Goal: Task Accomplishment & Management: Use online tool/utility

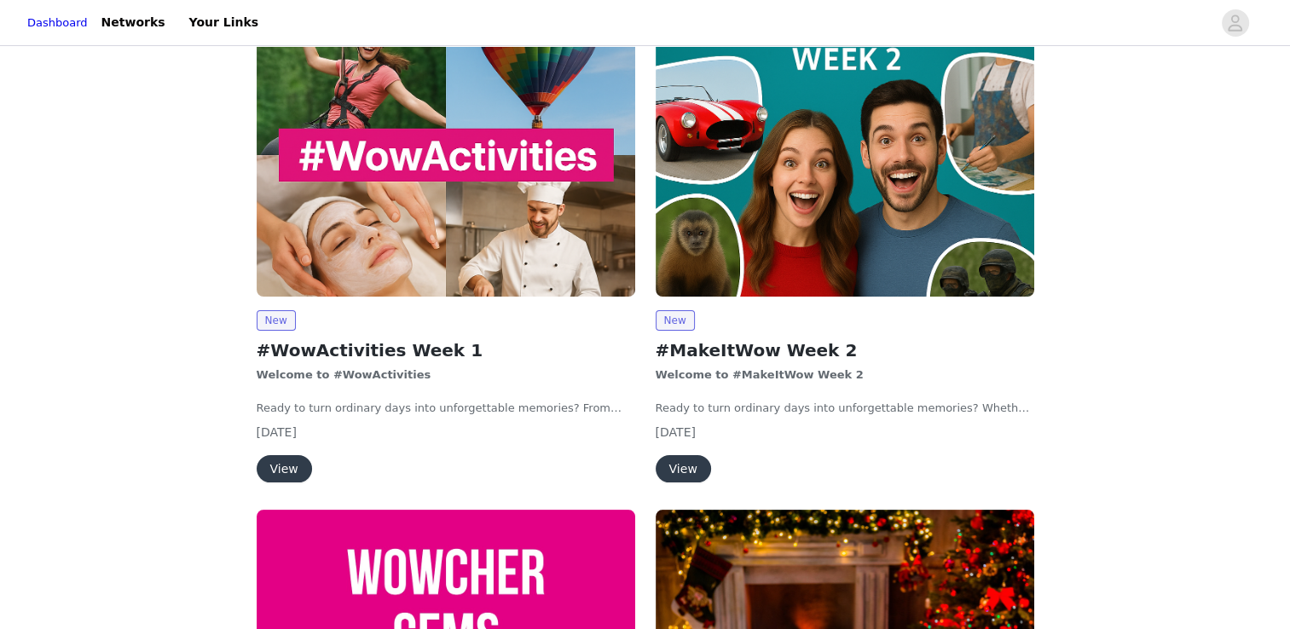
scroll to position [256, 0]
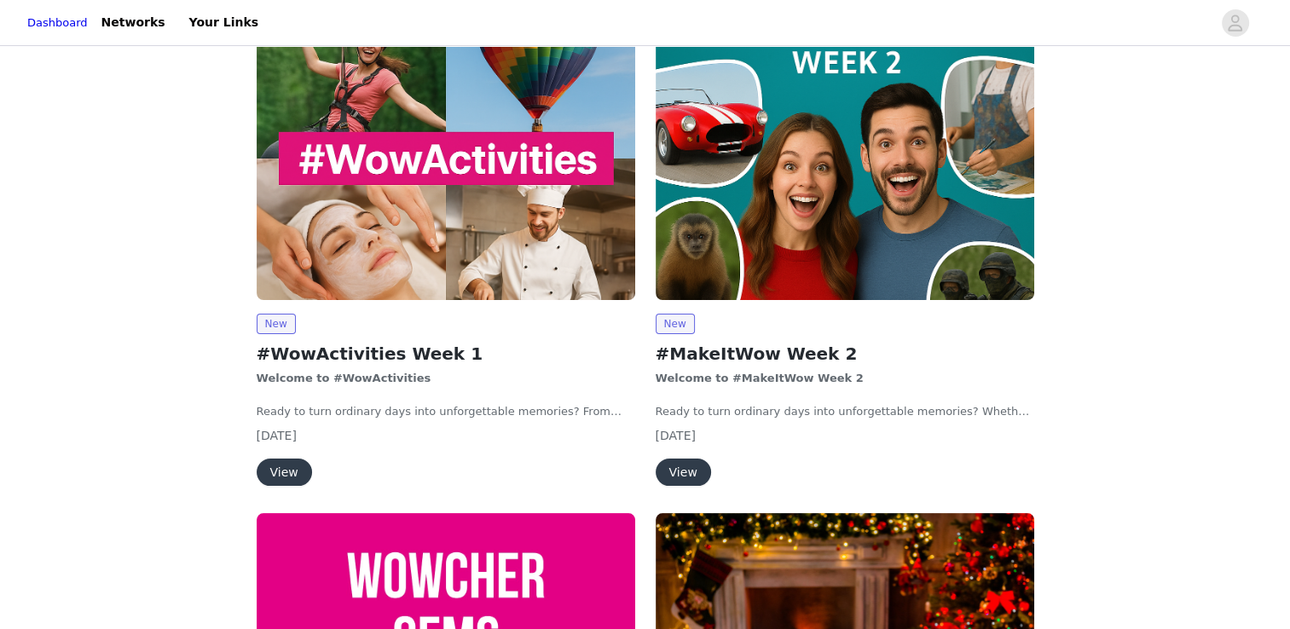
click at [344, 272] on img at bounding box center [446, 158] width 379 height 284
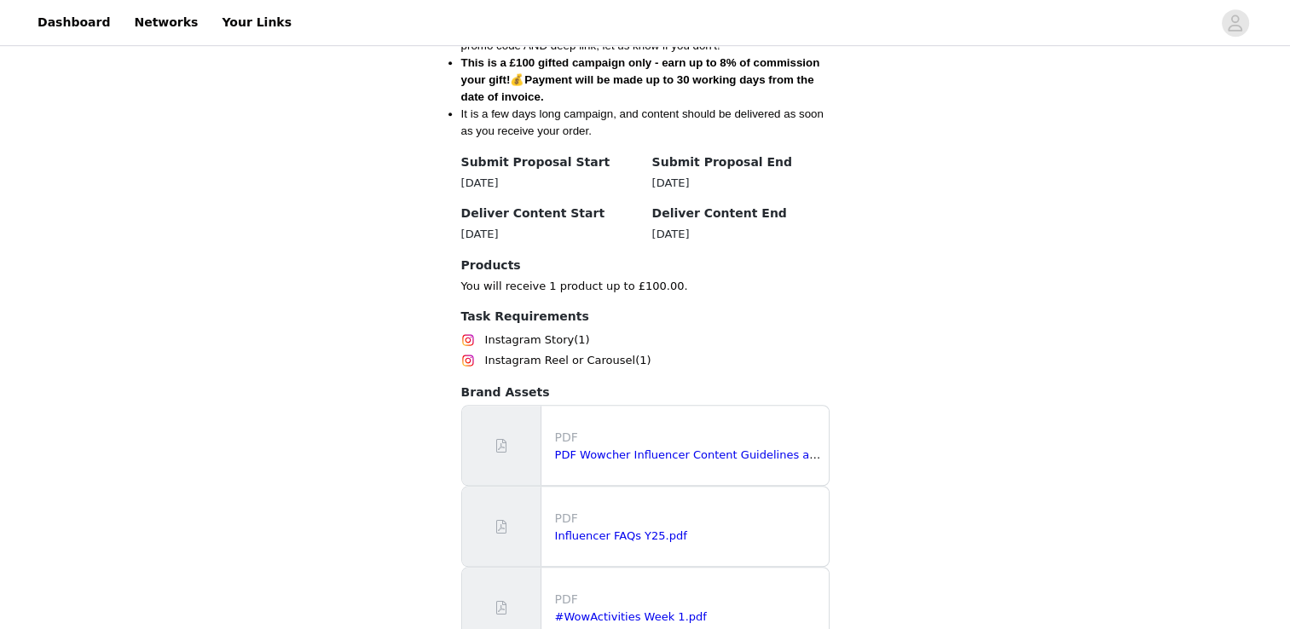
scroll to position [1187, 0]
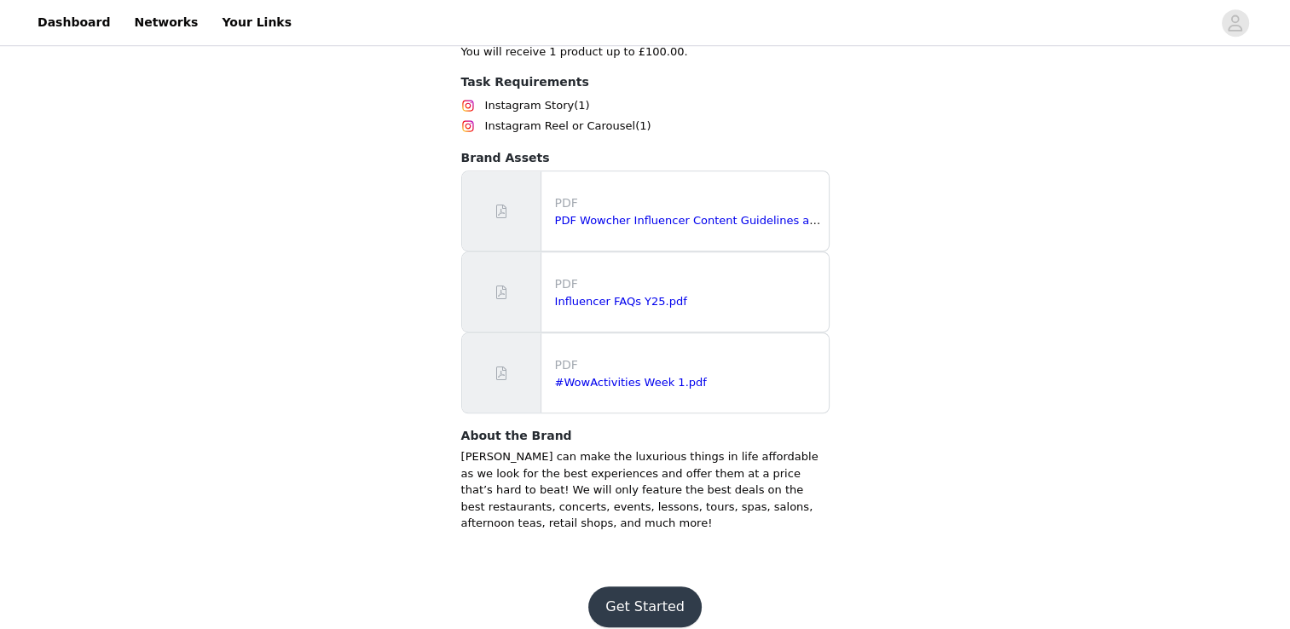
click at [655, 595] on button "Get Started" at bounding box center [645, 607] width 113 height 41
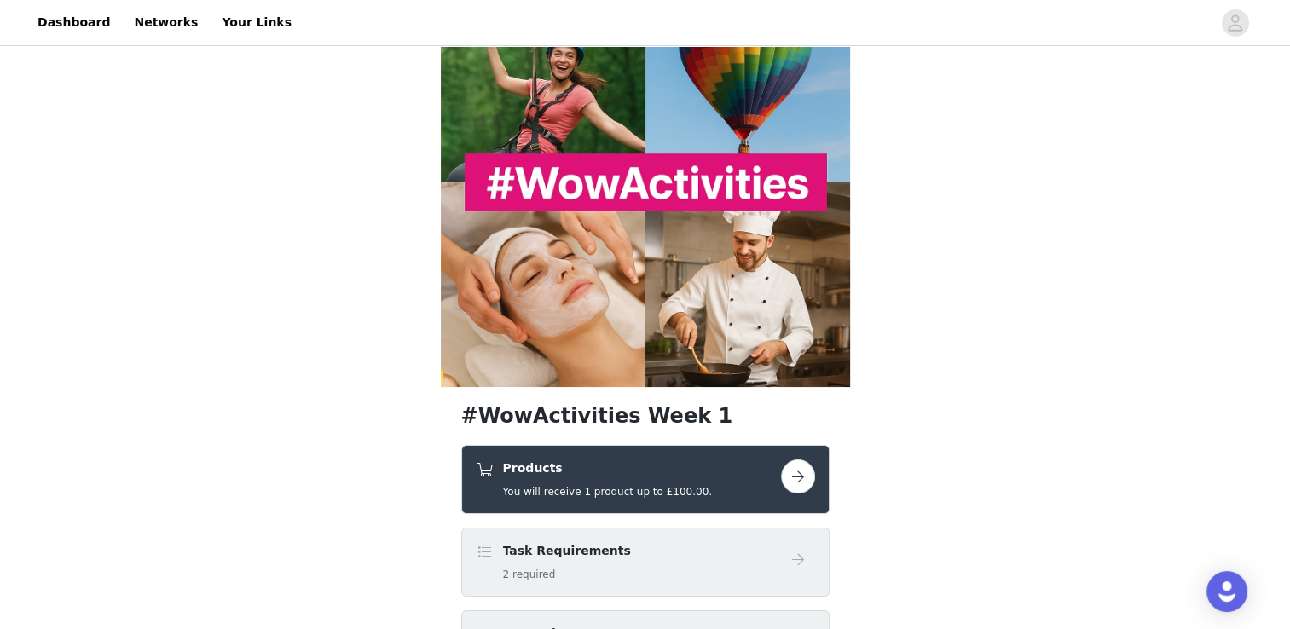
scroll to position [426, 0]
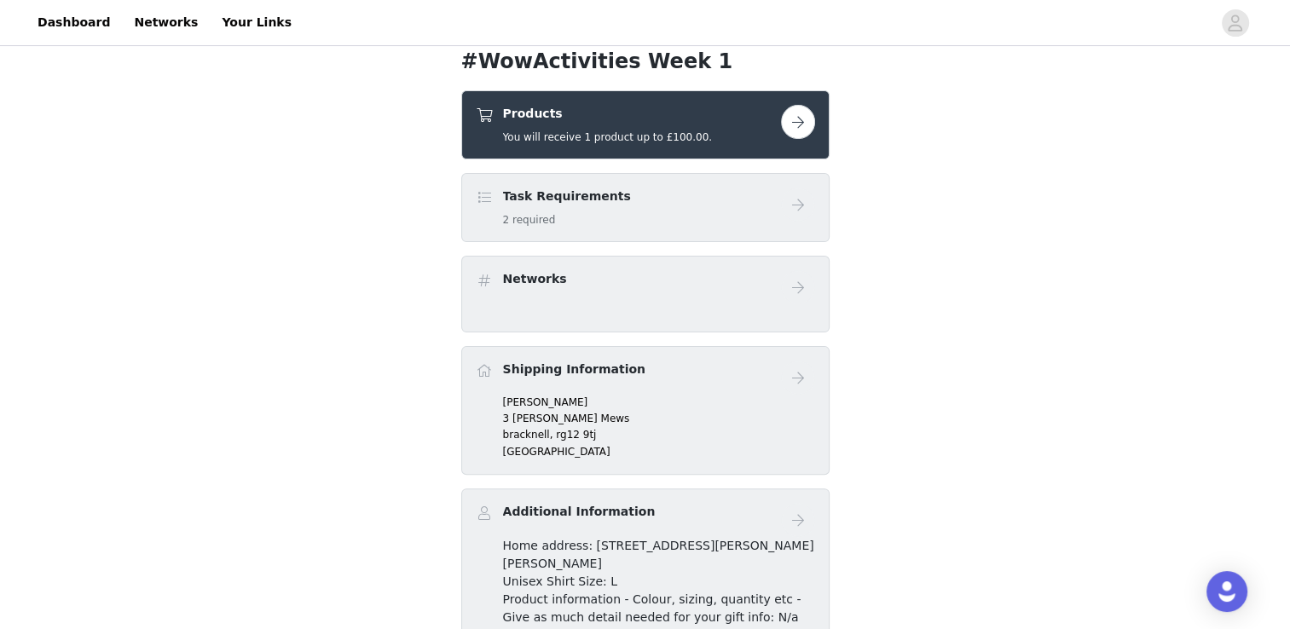
click at [799, 131] on button "button" at bounding box center [798, 122] width 34 height 34
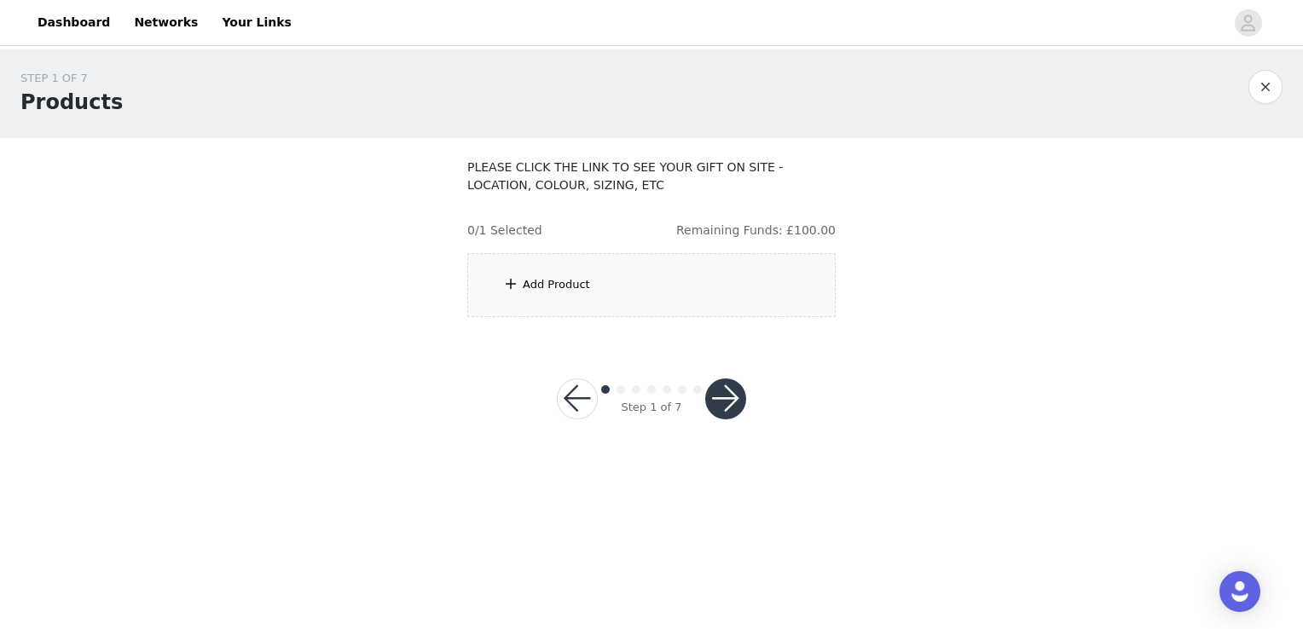
click at [540, 273] on div "Add Product" at bounding box center [651, 285] width 368 height 64
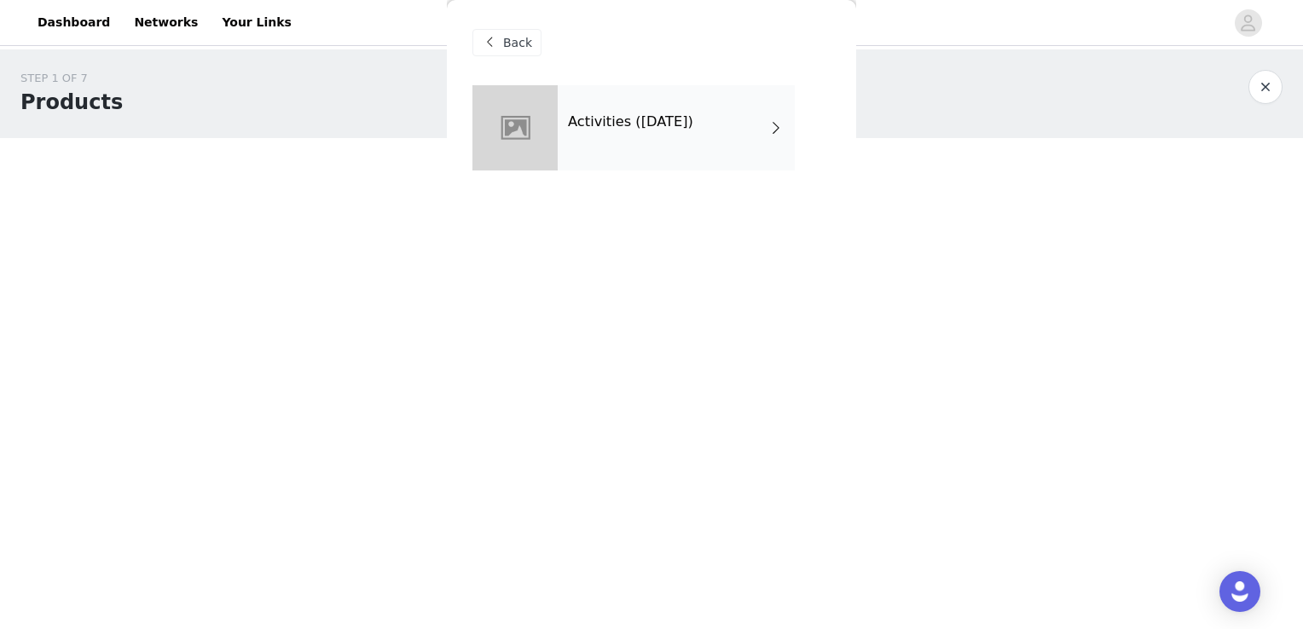
click at [703, 148] on div "Activities ([DATE])" at bounding box center [676, 127] width 237 height 85
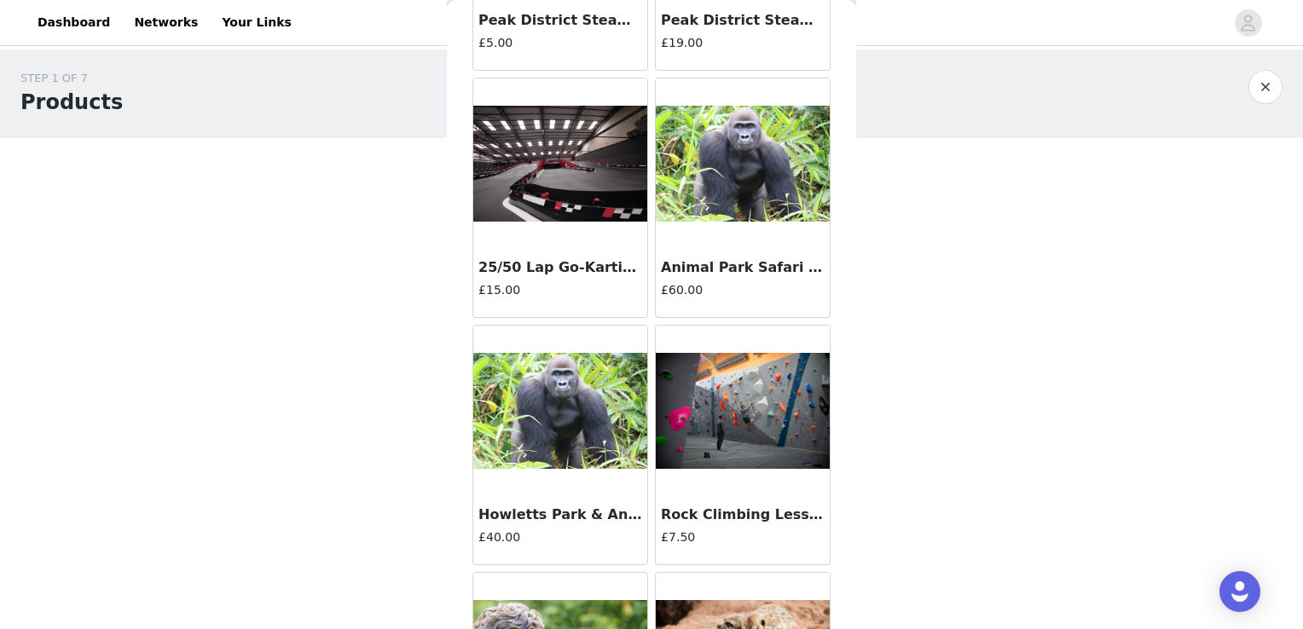
scroll to position [256, 0]
click at [613, 227] on div at bounding box center [560, 163] width 174 height 171
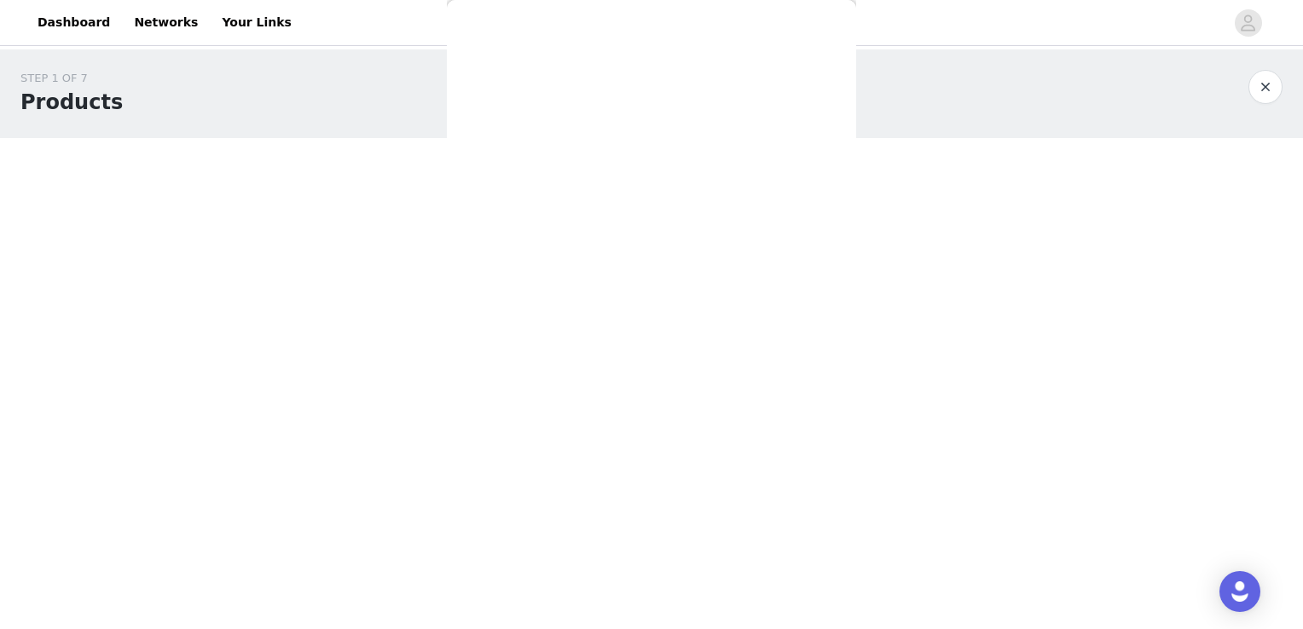
scroll to position [0, 0]
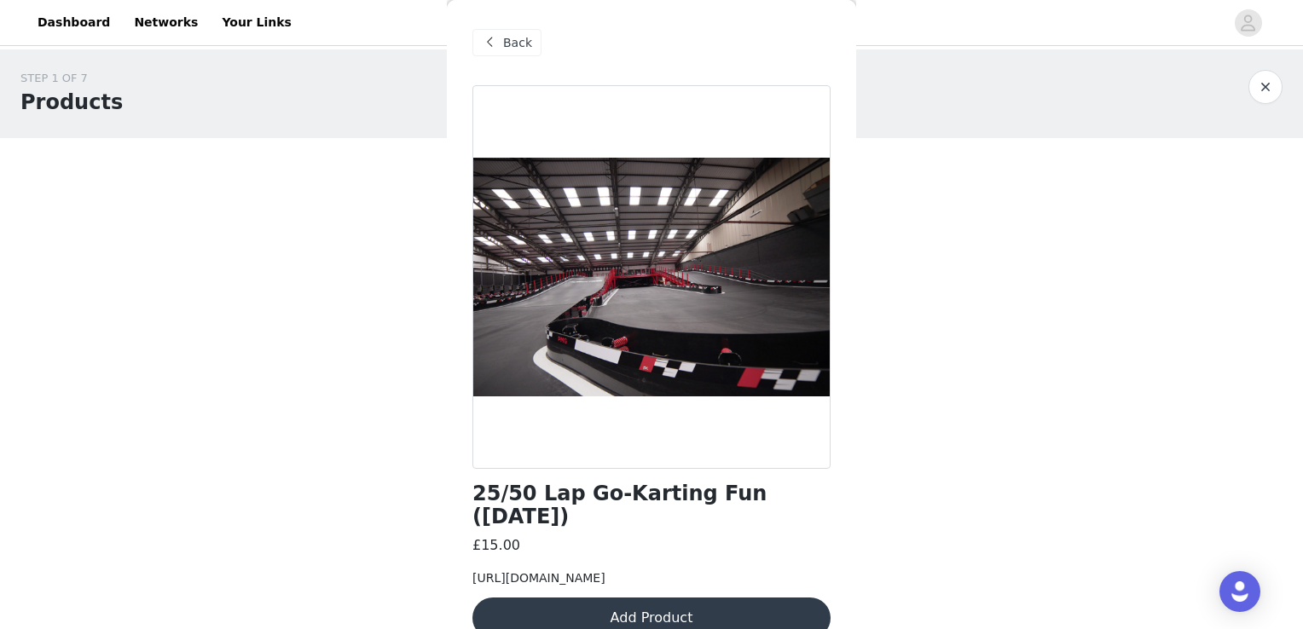
click at [498, 46] on span at bounding box center [489, 42] width 20 height 20
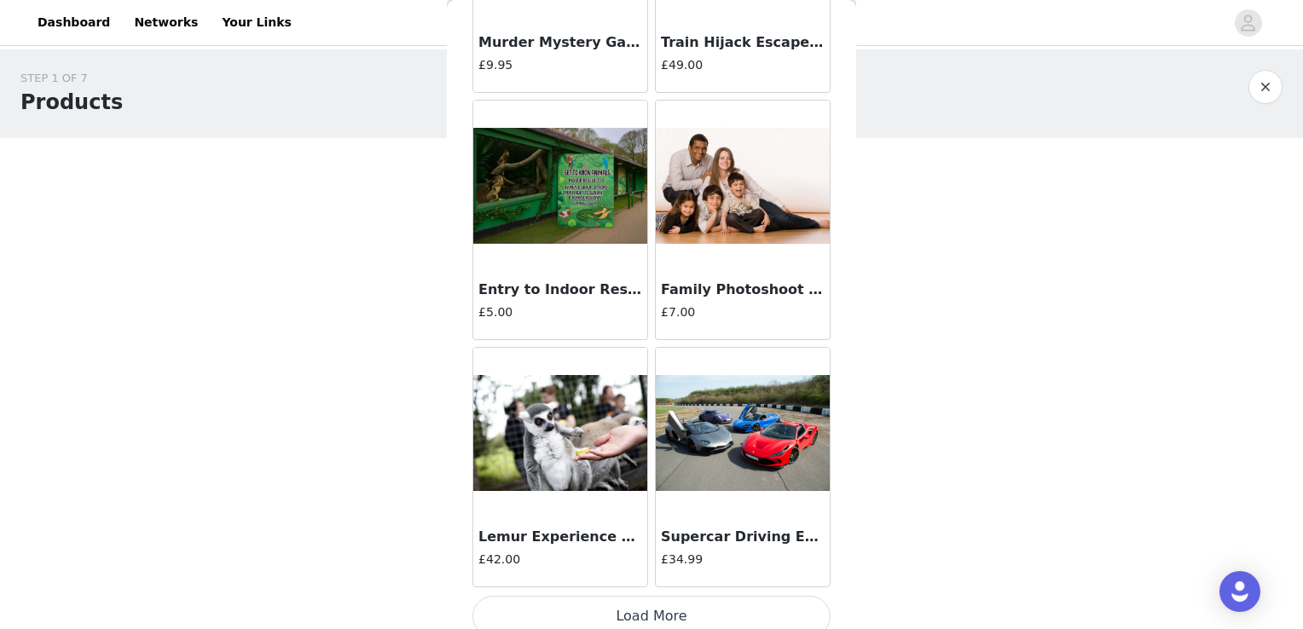
scroll to position [1976, 0]
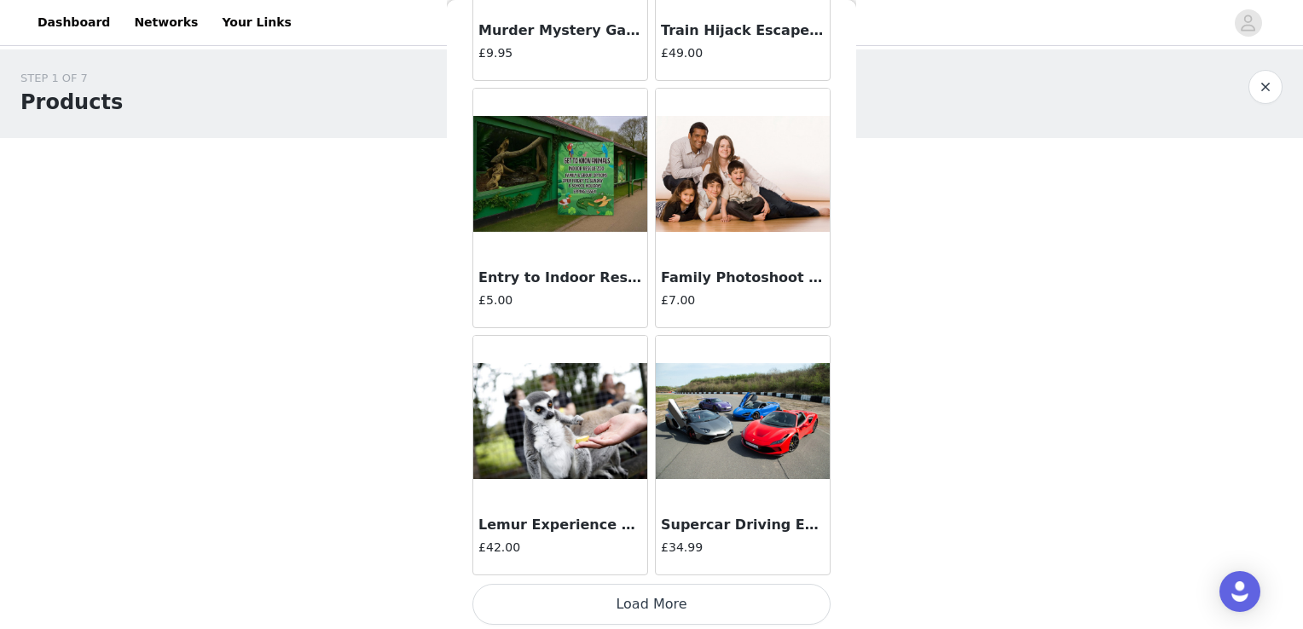
click at [624, 594] on button "Load More" at bounding box center [652, 604] width 358 height 41
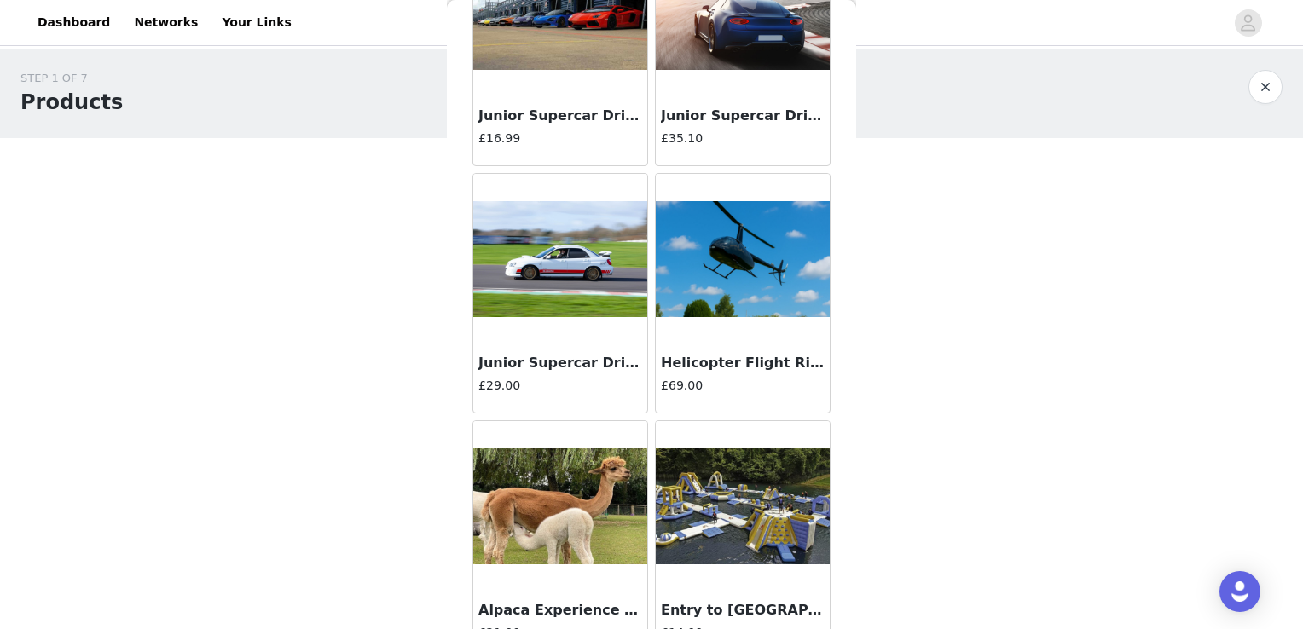
scroll to position [4446, 0]
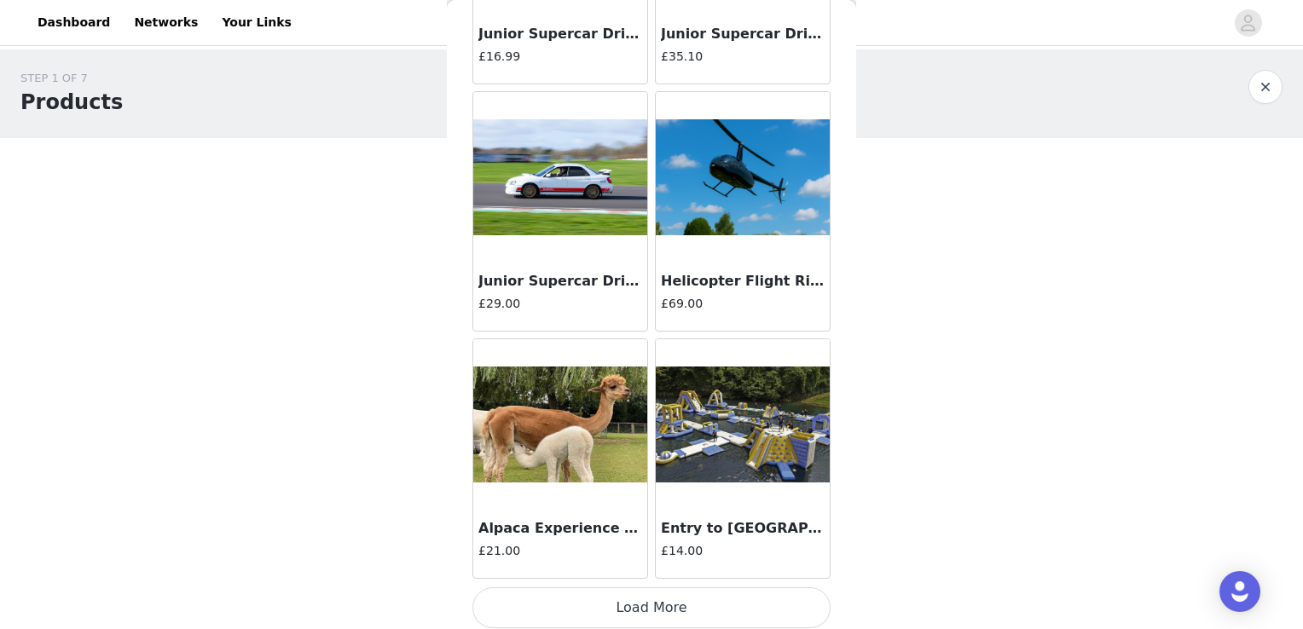
click at [635, 606] on button "Load More" at bounding box center [652, 608] width 358 height 41
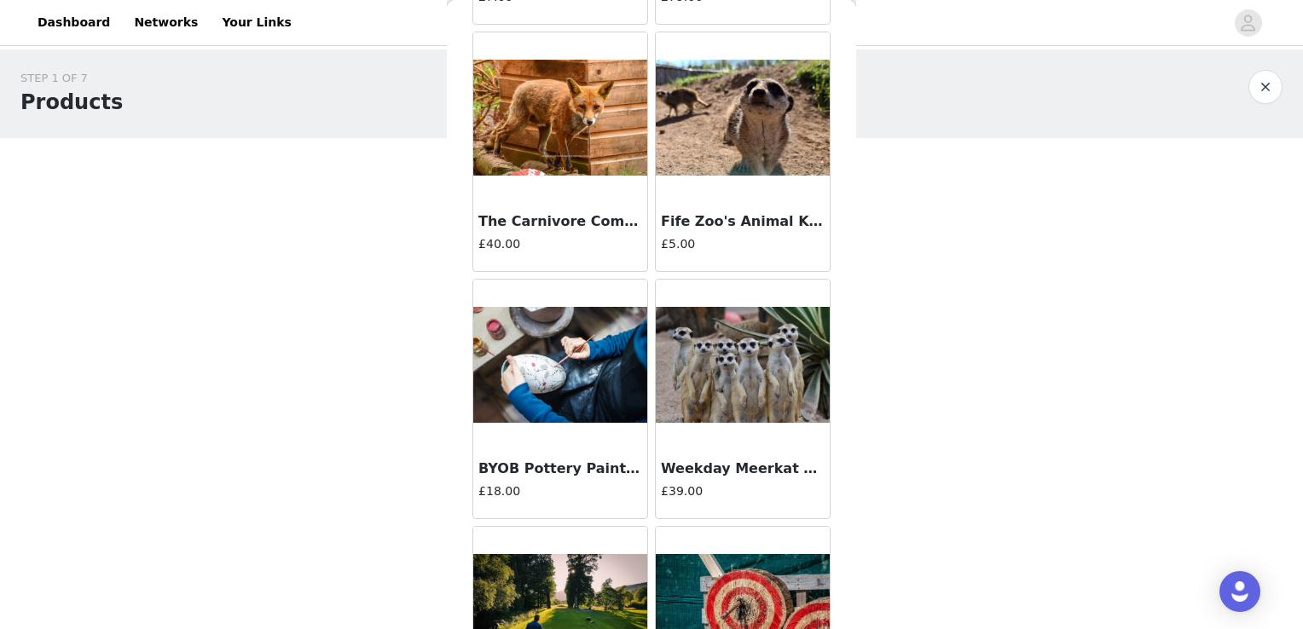
scroll to position [6493, 0]
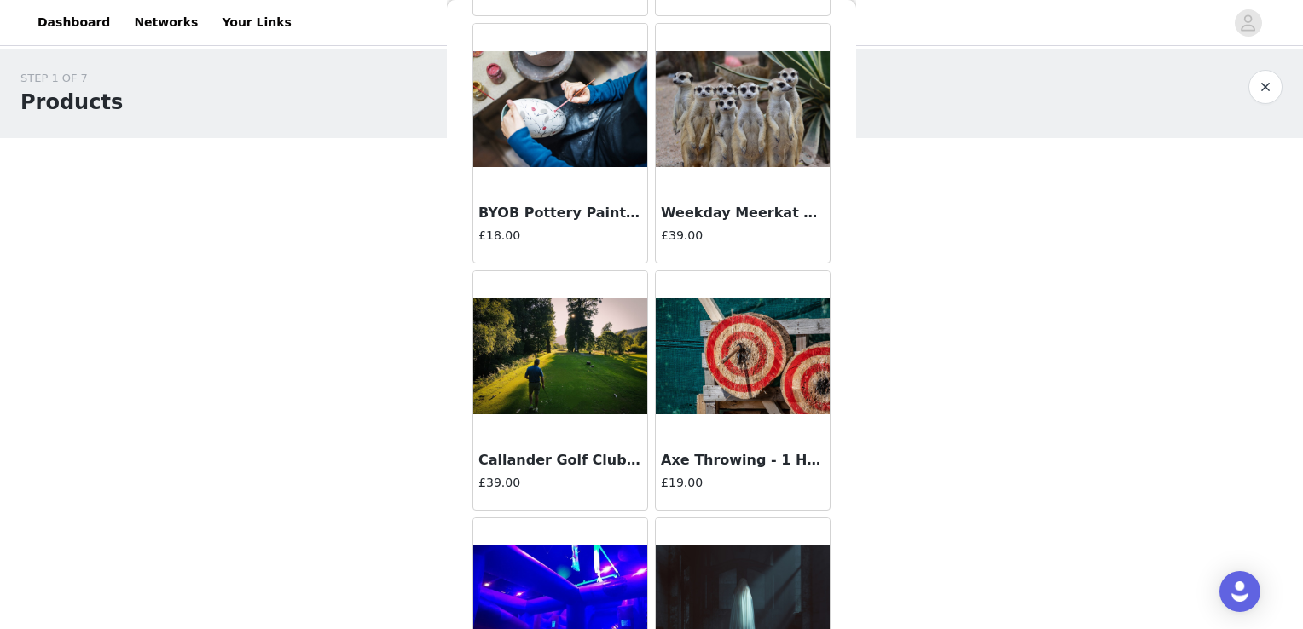
click at [612, 416] on div at bounding box center [560, 356] width 174 height 171
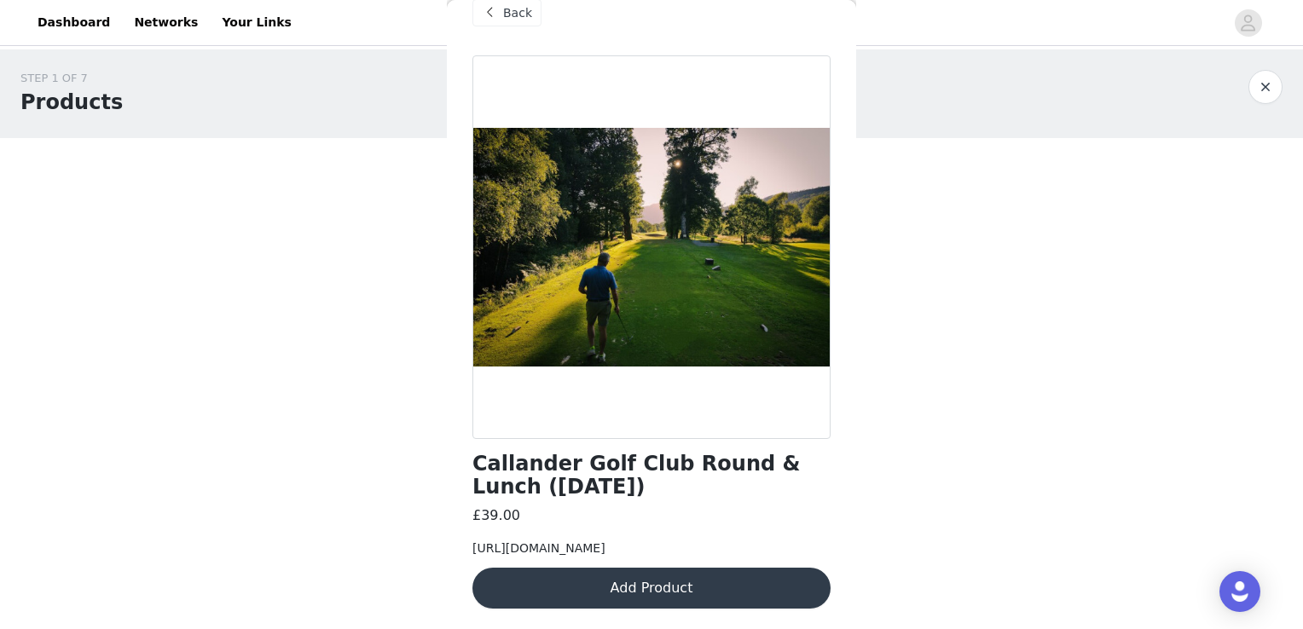
scroll to position [0, 0]
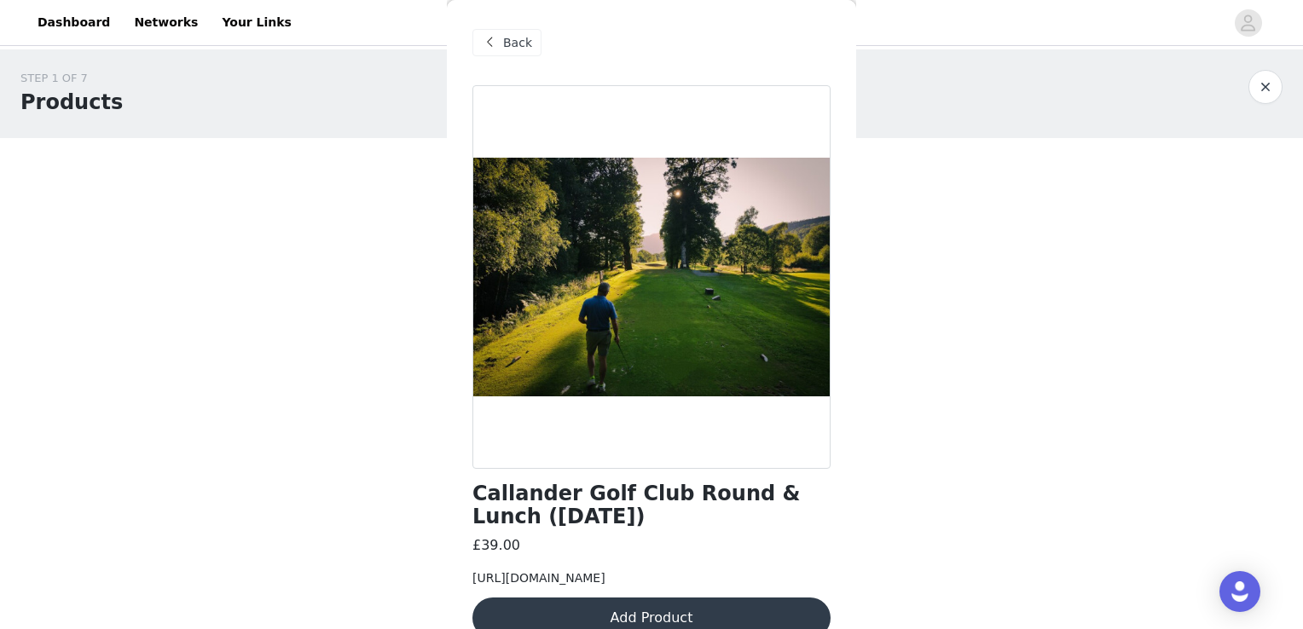
click at [484, 43] on span at bounding box center [489, 42] width 20 height 20
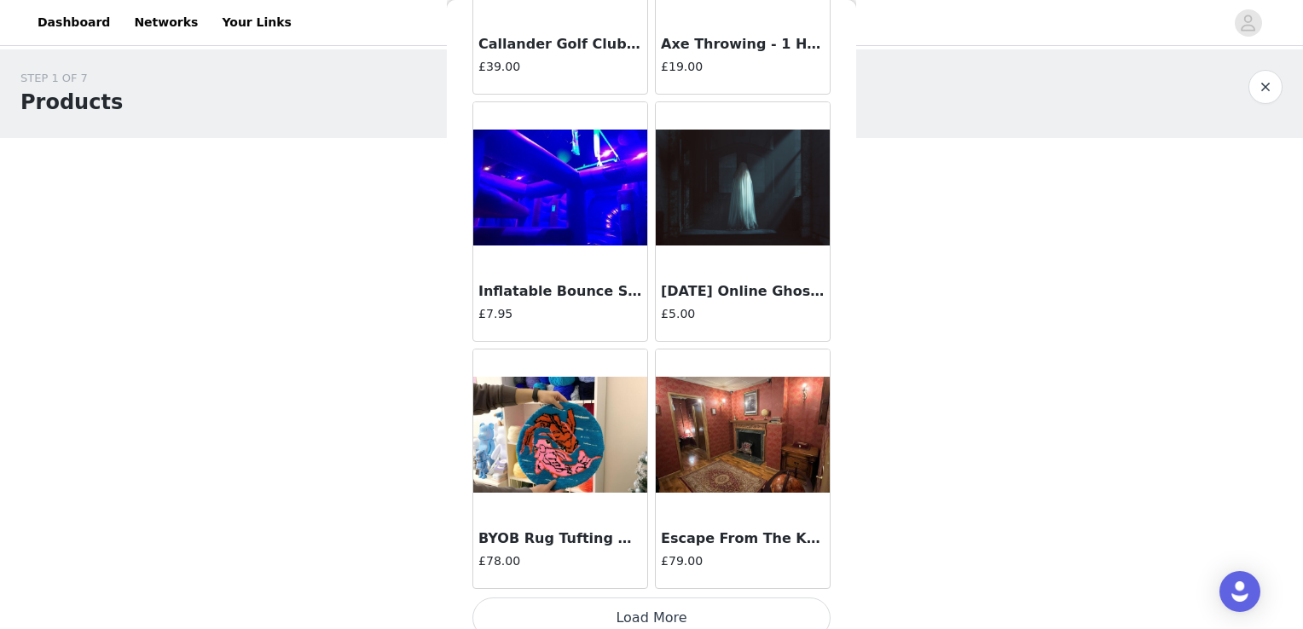
scroll to position [6916, 0]
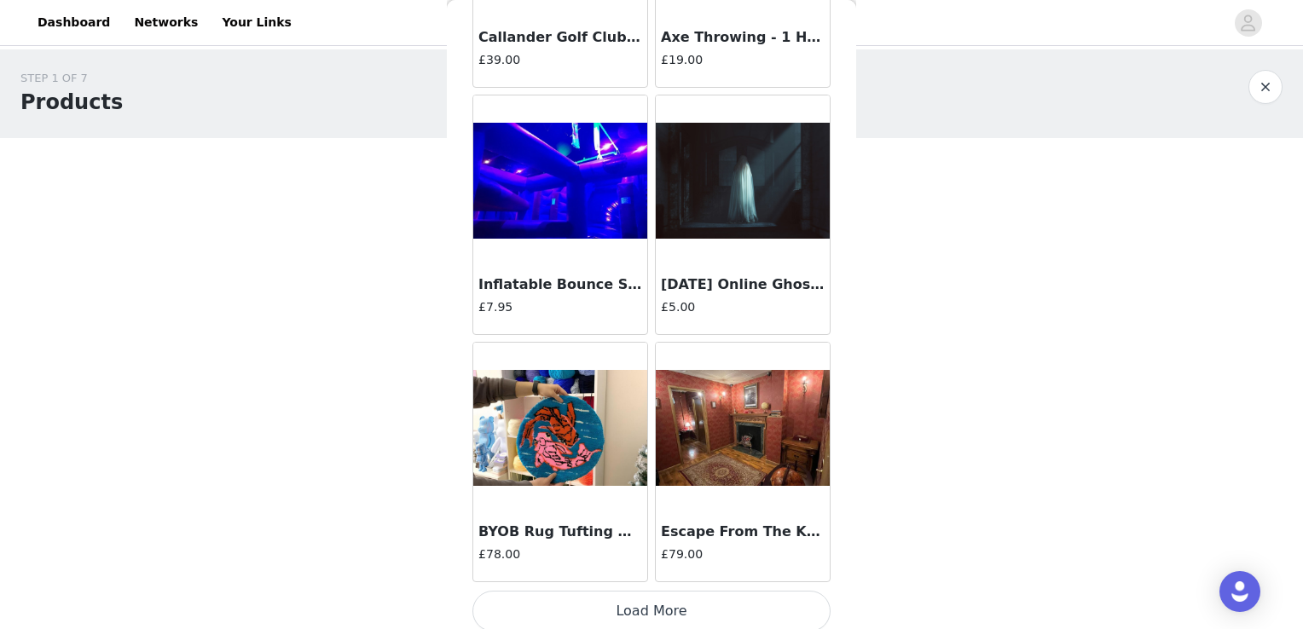
click at [672, 608] on button "Load More" at bounding box center [652, 611] width 358 height 41
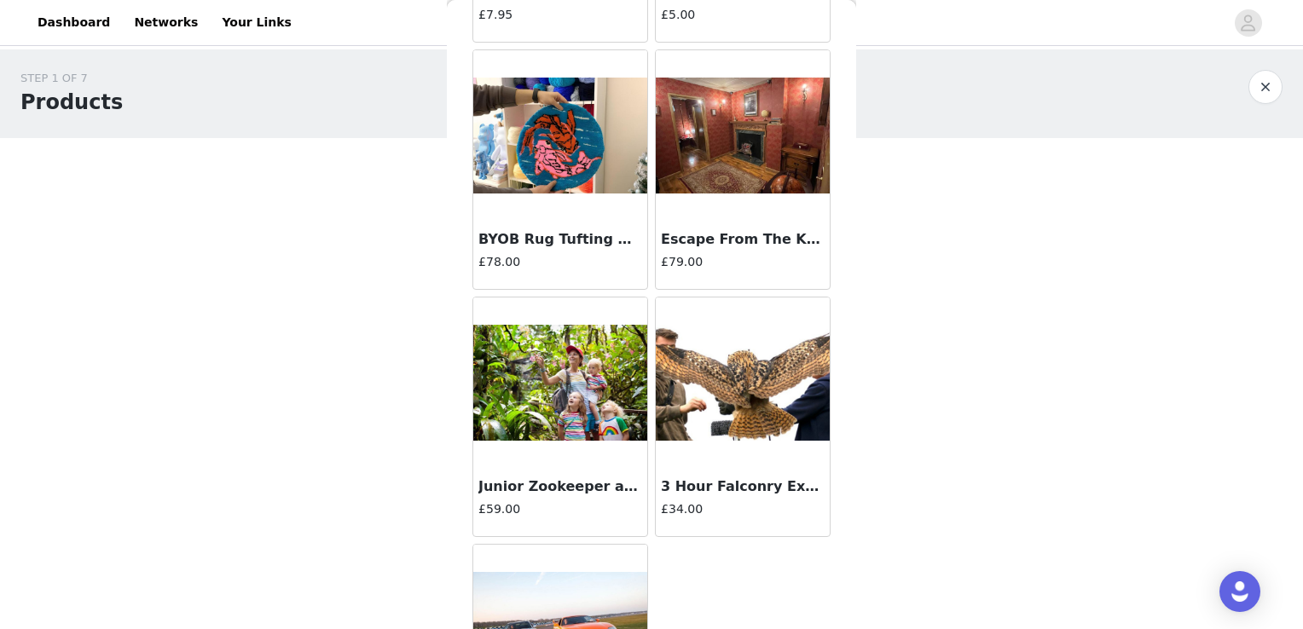
scroll to position [7185, 0]
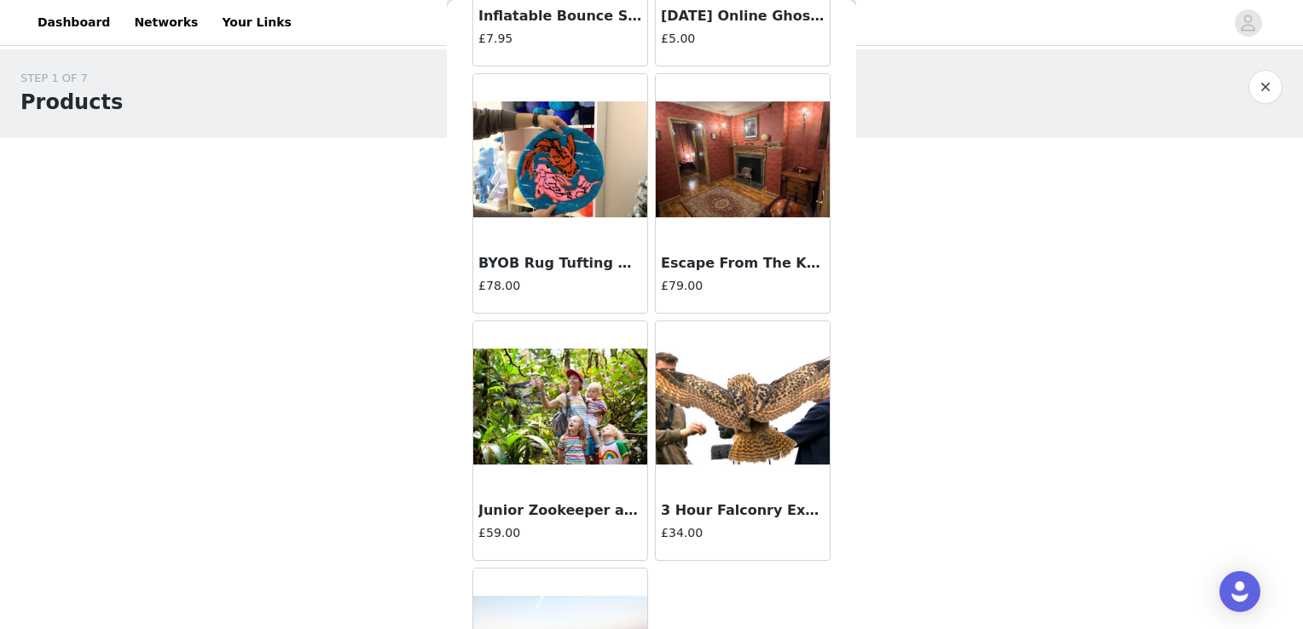
click at [717, 186] on img at bounding box center [743, 159] width 174 height 117
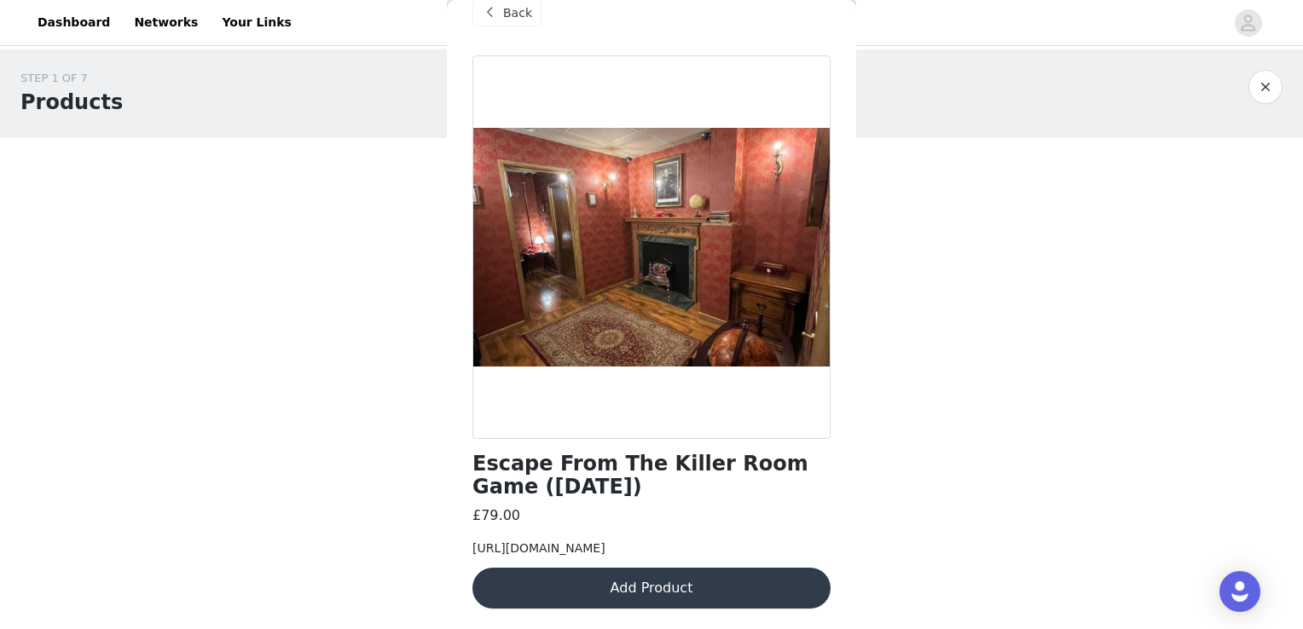
scroll to position [65, 0]
drag, startPoint x: 791, startPoint y: 552, endPoint x: 455, endPoint y: 496, distance: 339.7
click at [455, 496] on div "Back Escape From The Killer Room Game ([DATE]) £79.00 [URL][DOMAIN_NAME] Add Pr…" at bounding box center [651, 314] width 409 height 629
copy span "[URL][DOMAIN_NAME]"
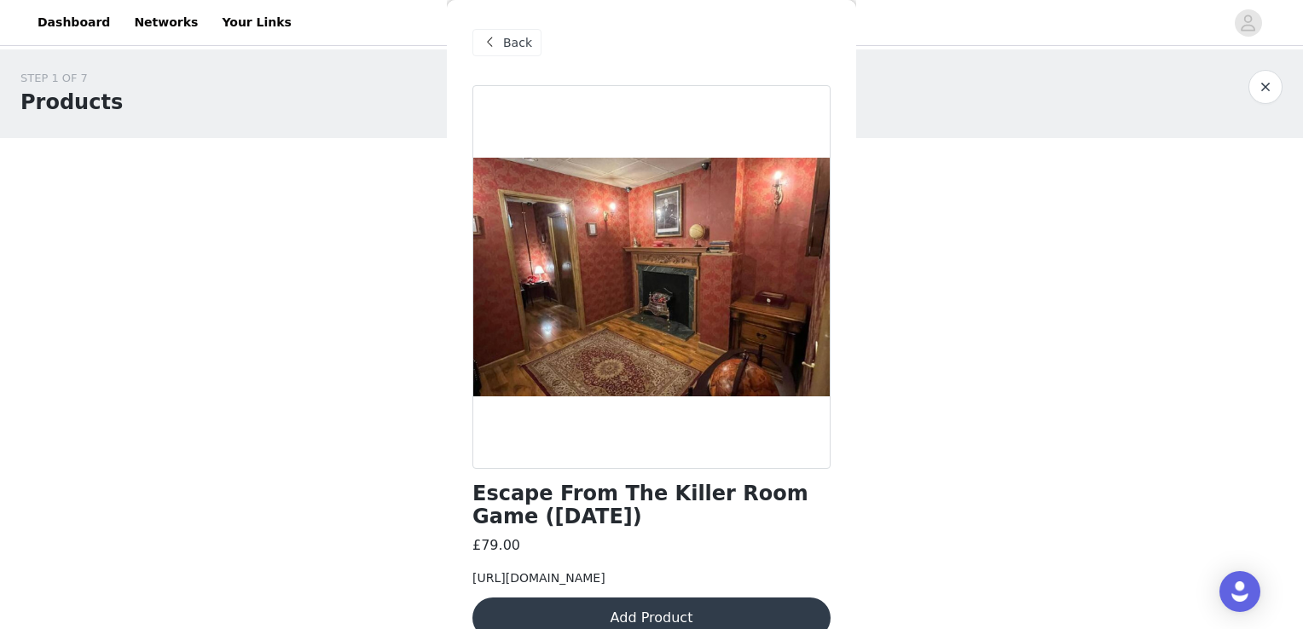
click at [495, 39] on span at bounding box center [489, 42] width 20 height 20
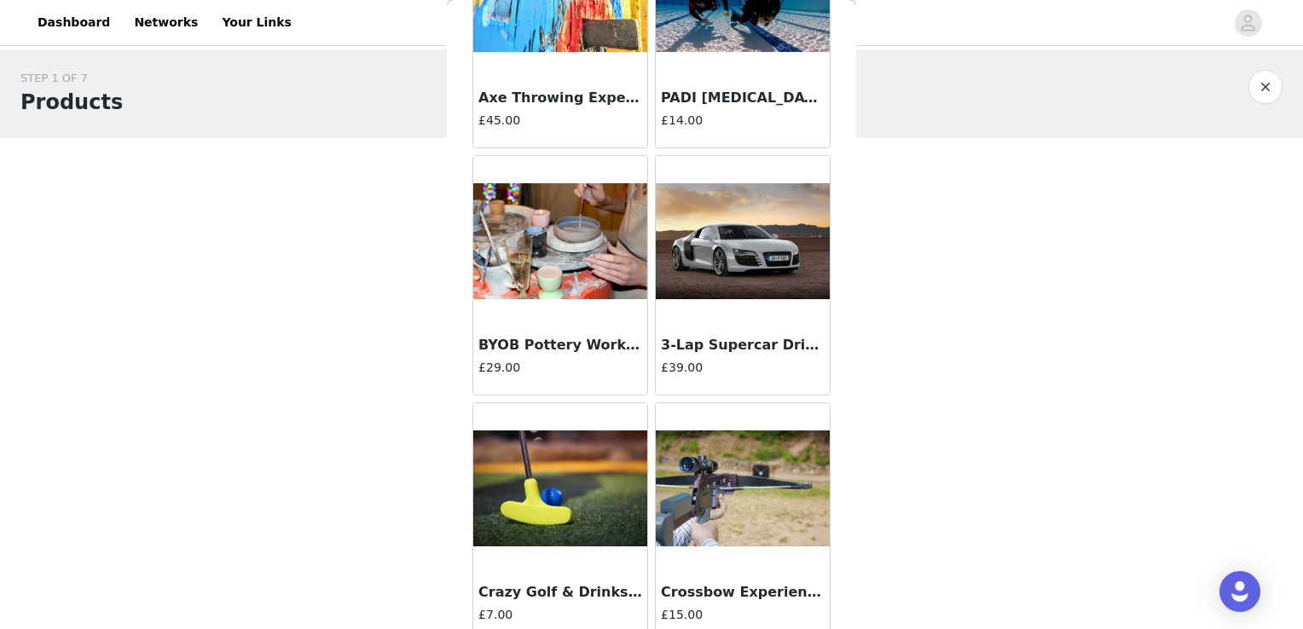
scroll to position [1279, 0]
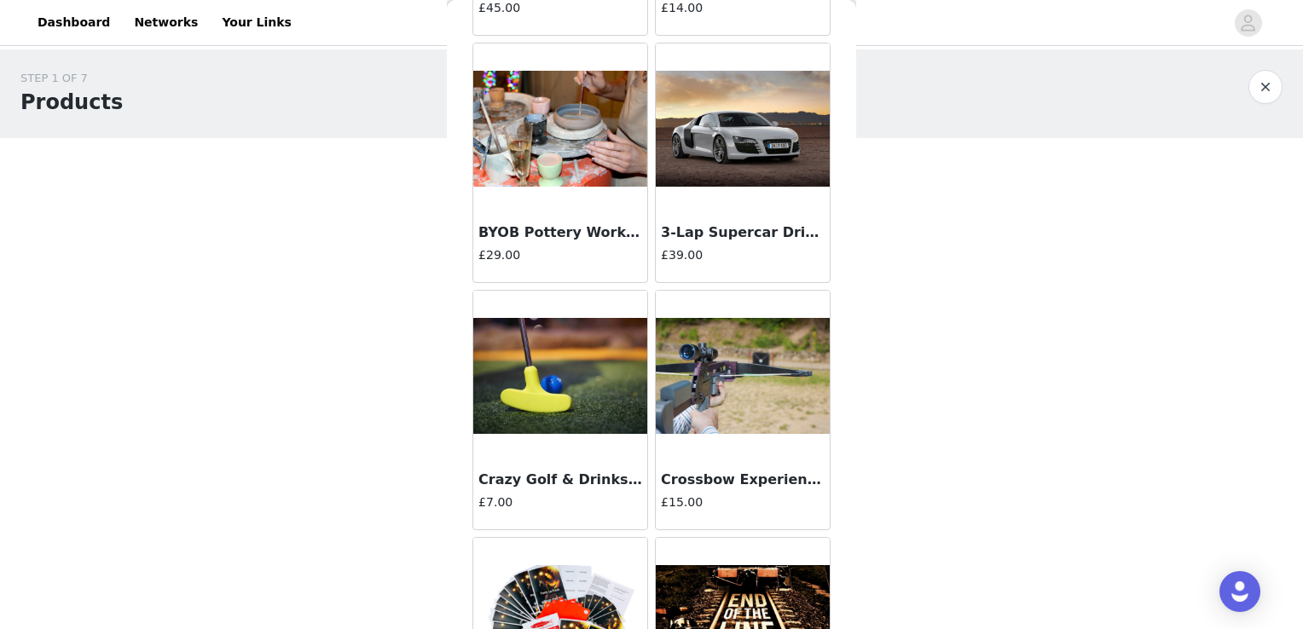
click at [560, 241] on div "BYOB Pottery Workshop ([DATE]) £29.00" at bounding box center [560, 248] width 174 height 68
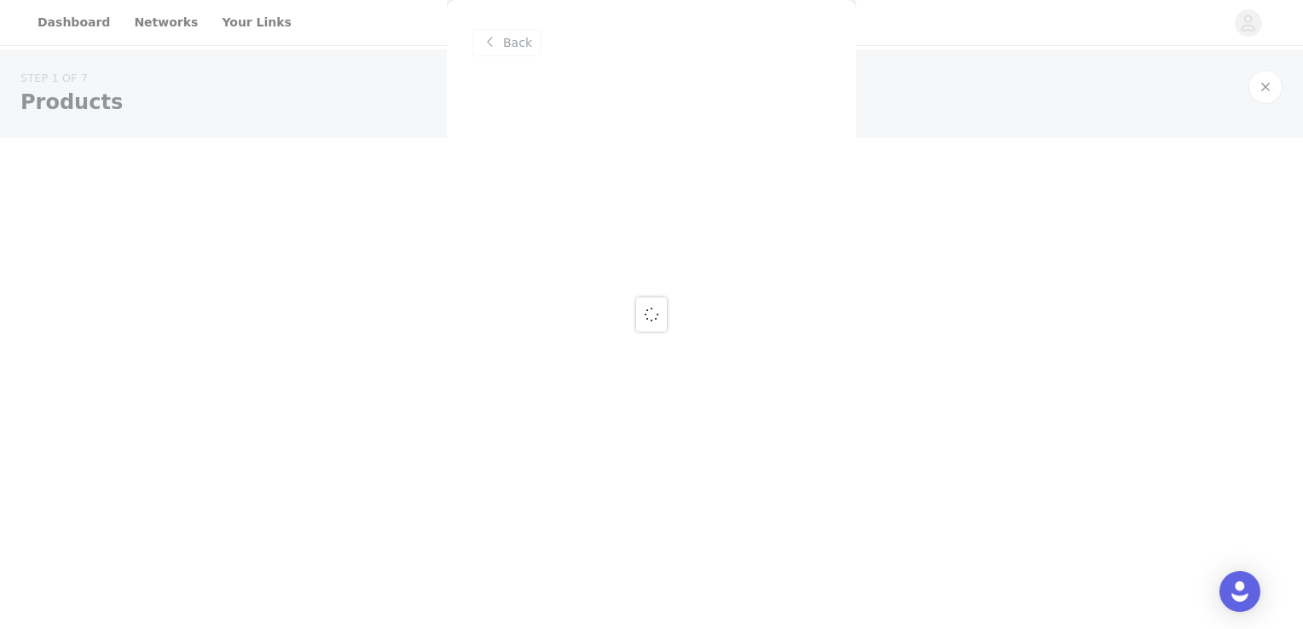
scroll to position [0, 0]
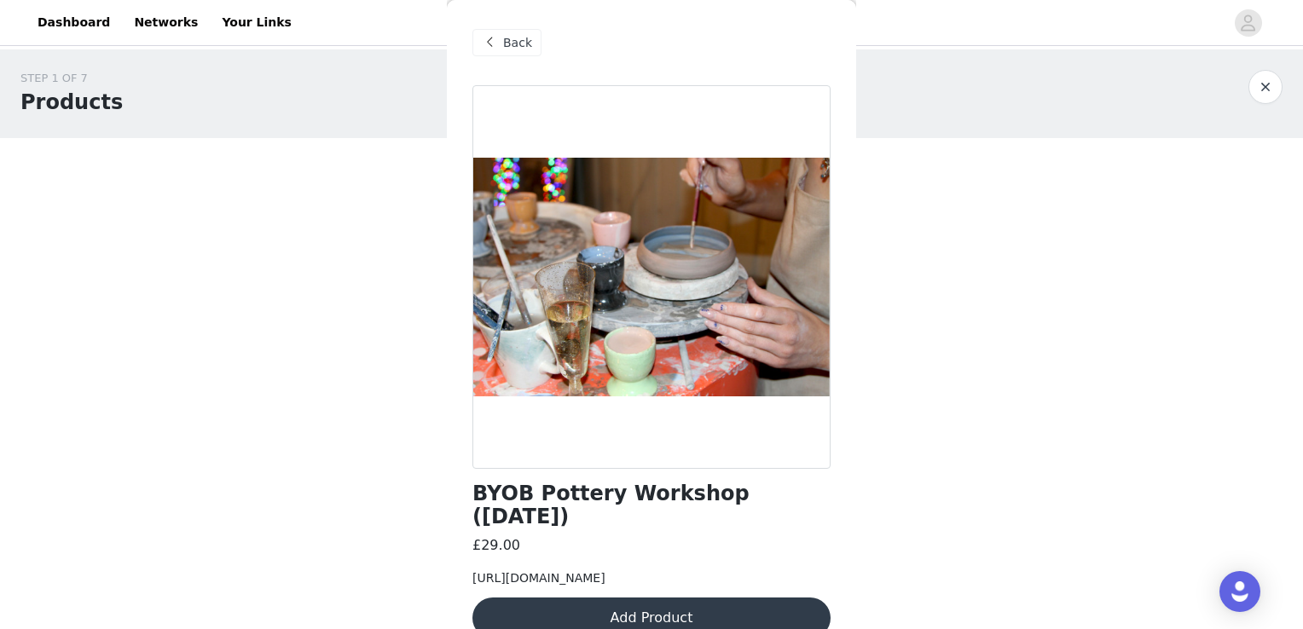
click at [519, 45] on span "Back" at bounding box center [517, 43] width 29 height 18
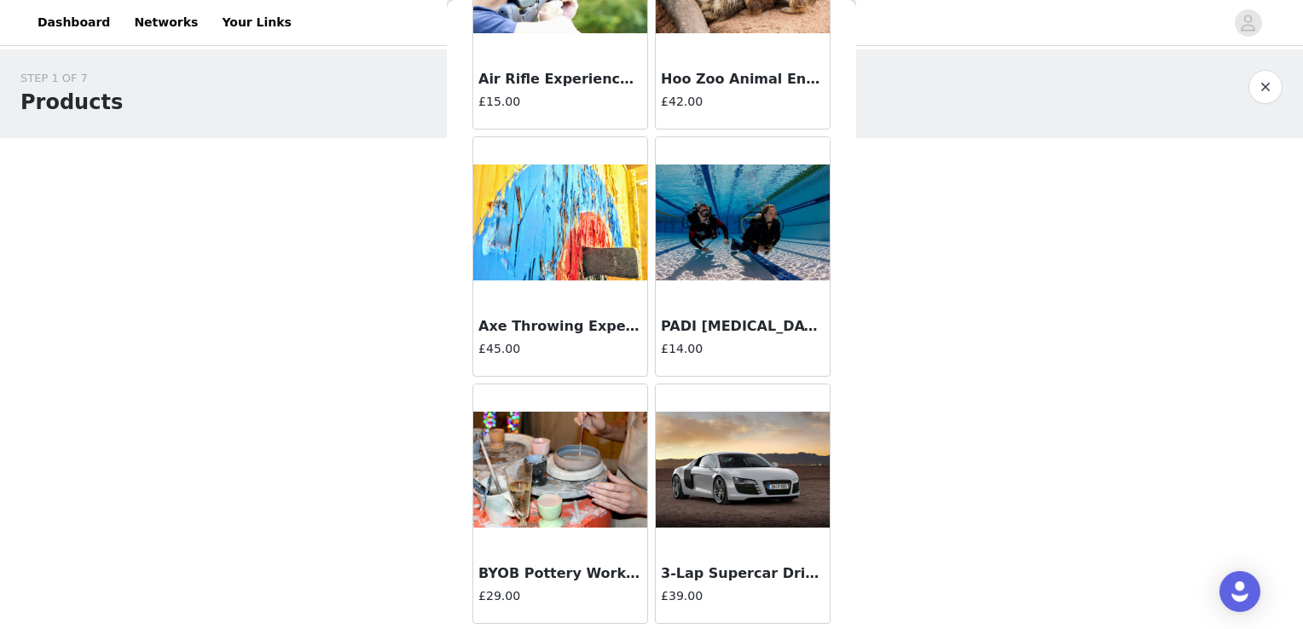
scroll to position [768, 0]
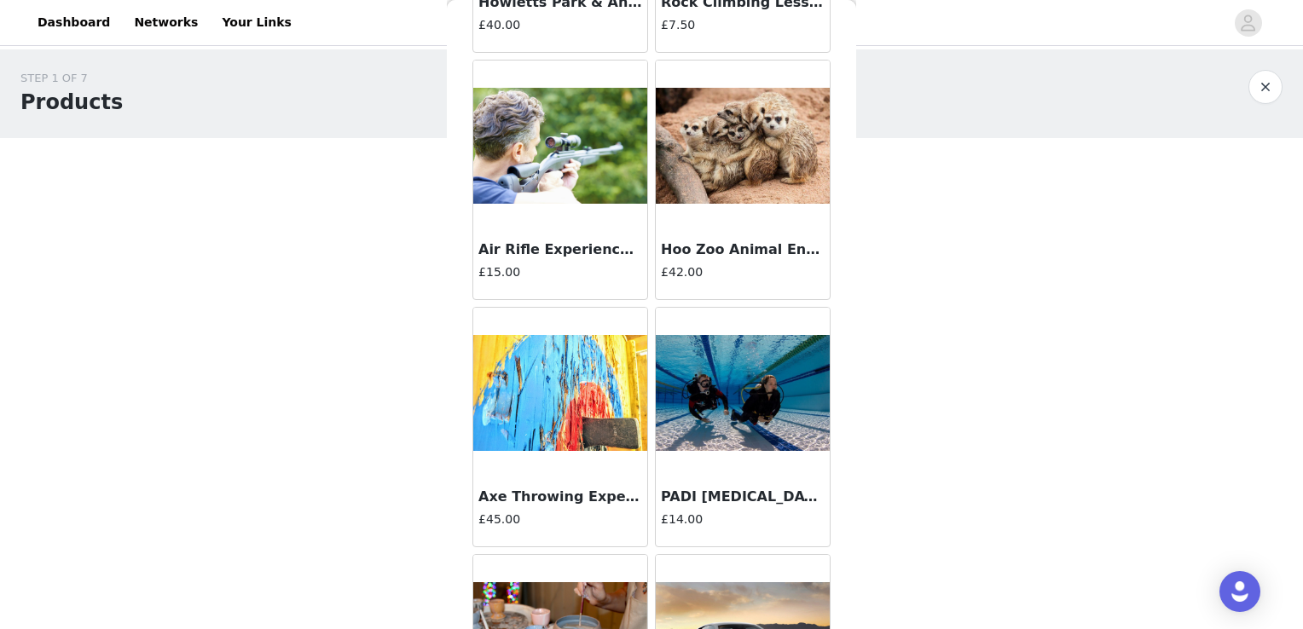
click at [710, 192] on img at bounding box center [743, 146] width 174 height 117
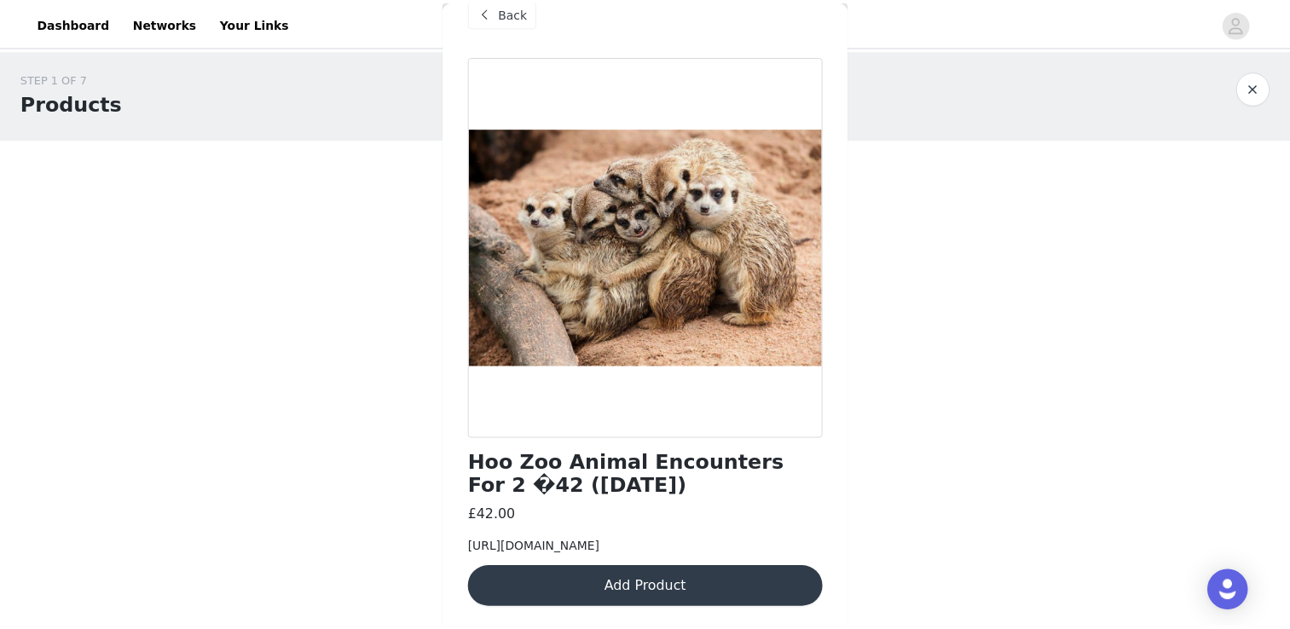
scroll to position [83, 0]
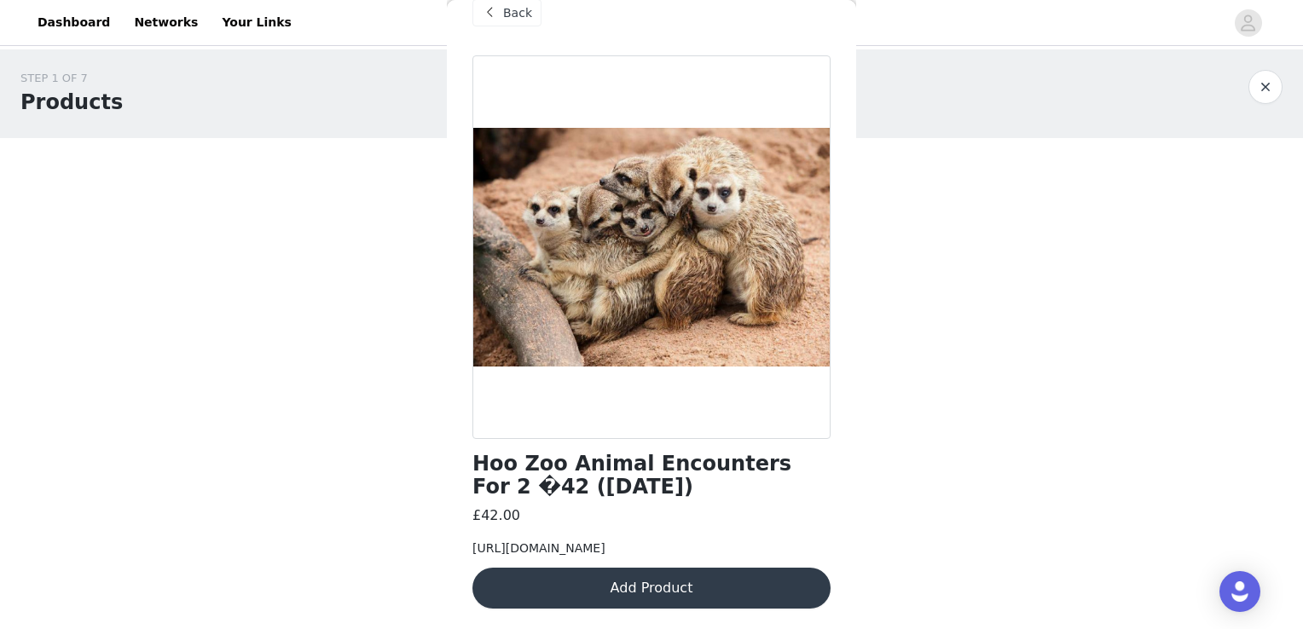
drag, startPoint x: 508, startPoint y: 525, endPoint x: 457, endPoint y: 496, distance: 58.4
click at [457, 496] on div "Back Hoo Zoo Animal Encounters For 2 �42 ([DATE]) £42.00 [URL][DOMAIN_NAME] Add…" at bounding box center [651, 314] width 409 height 629
copy span "[URL][DOMAIN_NAME]"
click at [627, 453] on h1 "Hoo Zoo Animal Encounters For 2 �42 ([DATE])" at bounding box center [652, 476] width 358 height 46
drag, startPoint x: 467, startPoint y: 413, endPoint x: 796, endPoint y: 409, distance: 329.2
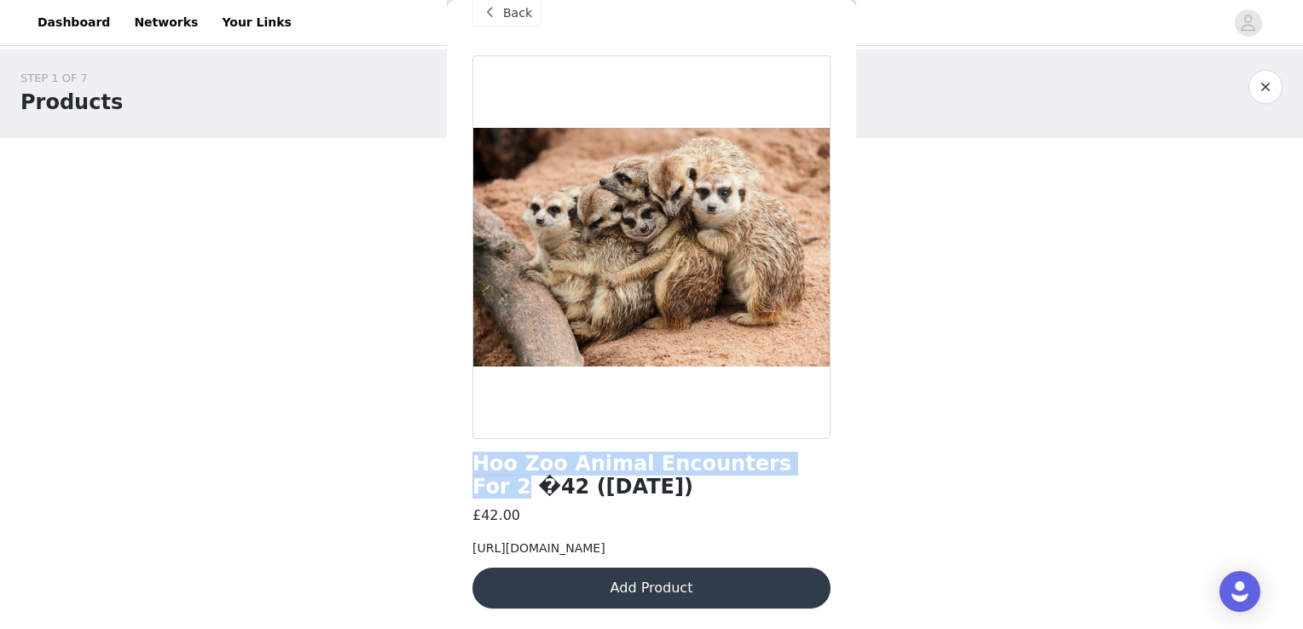
click at [796, 409] on div "Back Hoo Zoo Animal Encounters For 2 �42 ([DATE]) £42.00 [URL][DOMAIN_NAME] Add…" at bounding box center [651, 314] width 409 height 629
copy h1 "Hoo Zoo Animal Encounters For 2"
click at [694, 356] on div at bounding box center [652, 247] width 358 height 384
click at [1269, 73] on button "button" at bounding box center [1266, 87] width 34 height 34
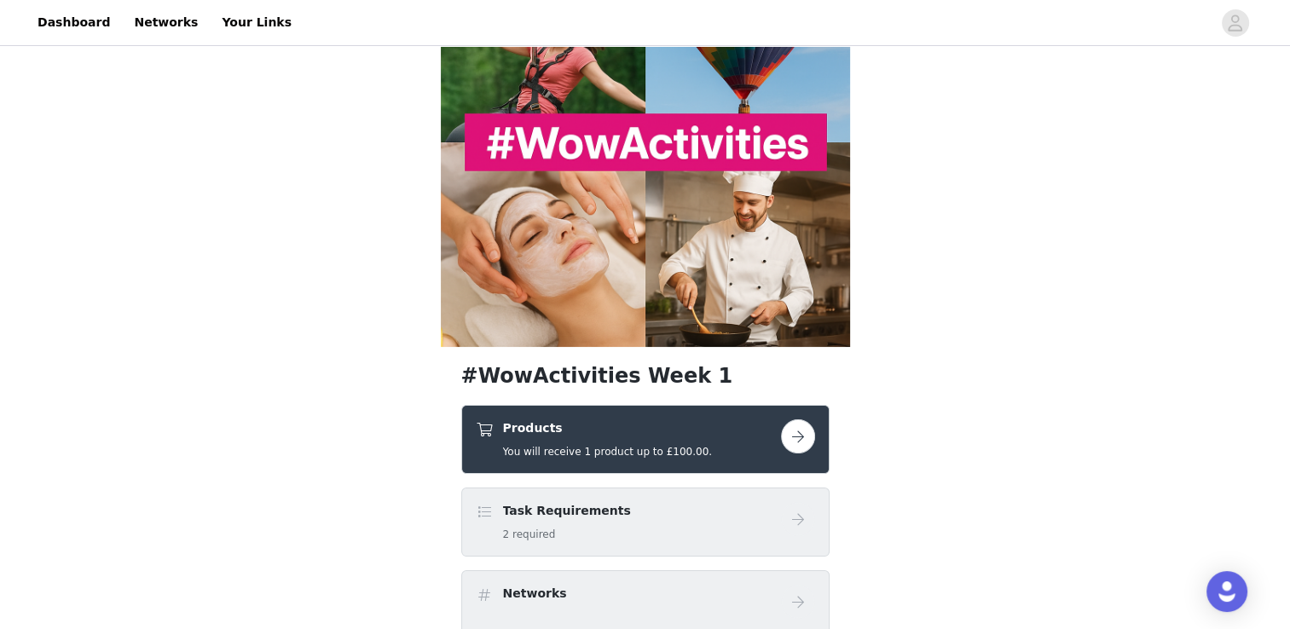
scroll to position [256, 0]
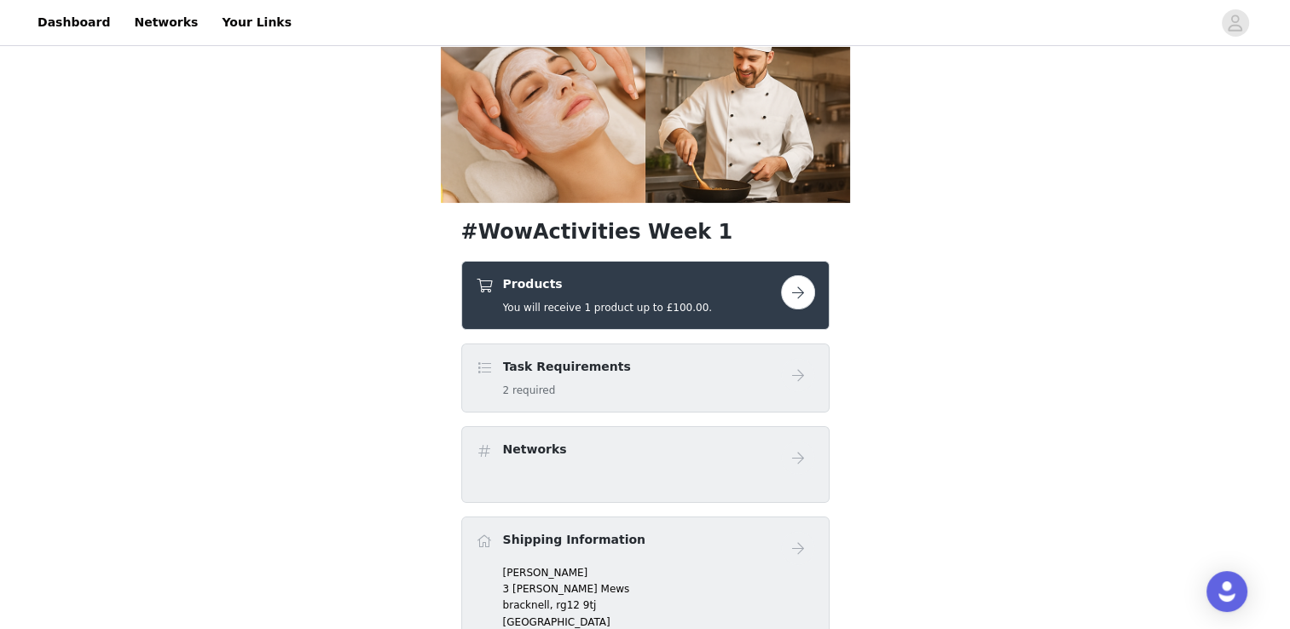
click at [792, 275] on button "button" at bounding box center [798, 292] width 34 height 34
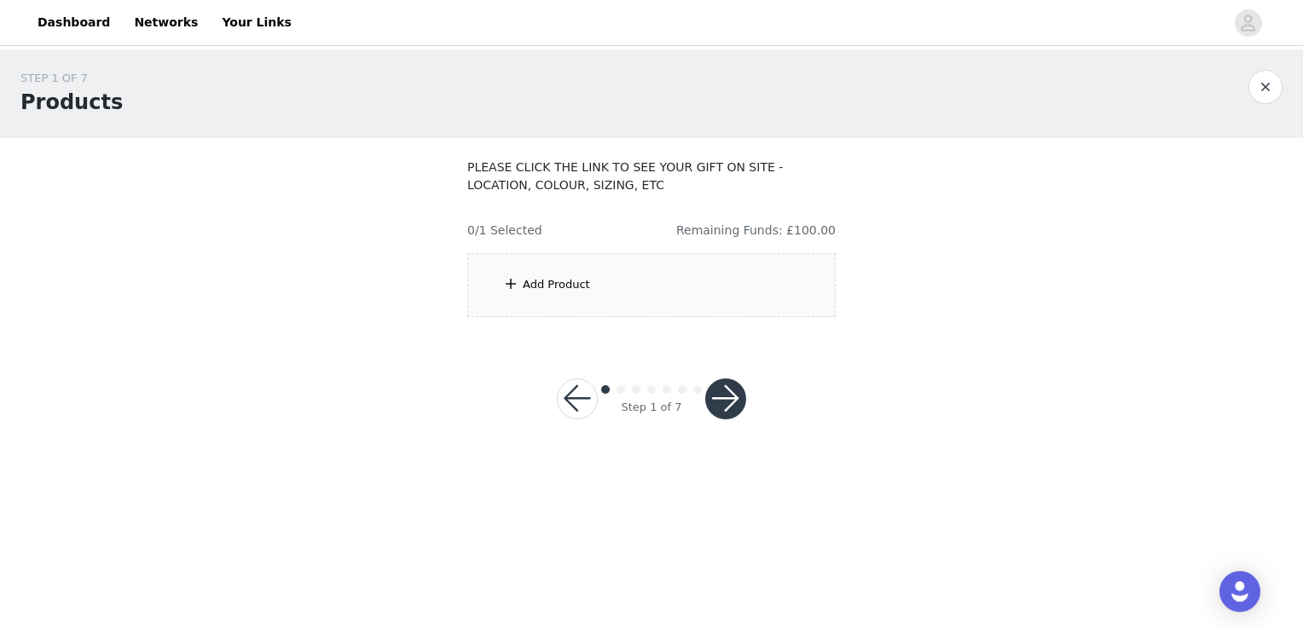
click at [720, 275] on div "Add Product" at bounding box center [651, 285] width 368 height 64
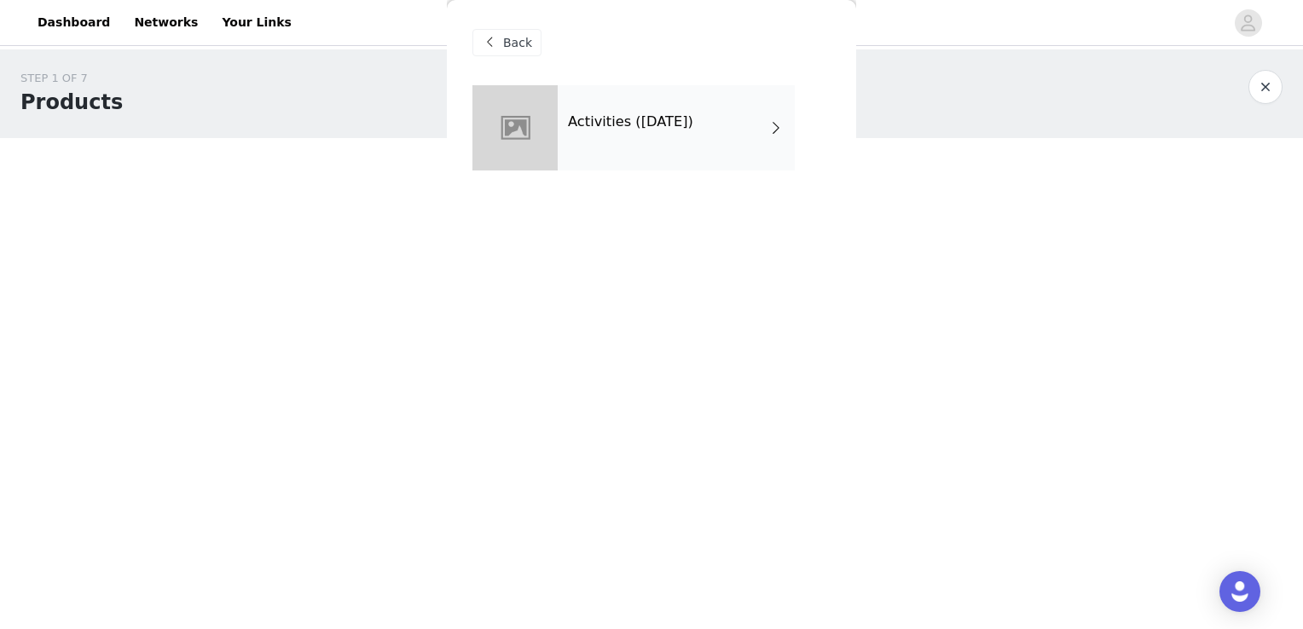
click at [727, 138] on div "Activities ([DATE])" at bounding box center [676, 127] width 237 height 85
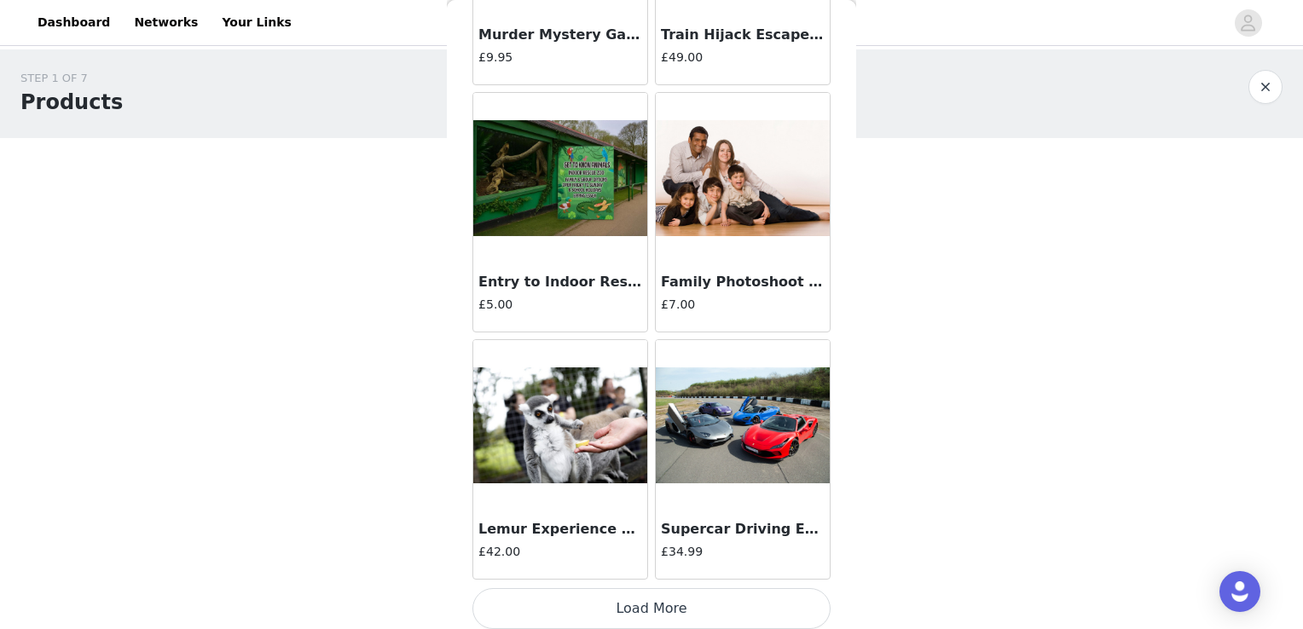
scroll to position [1976, 0]
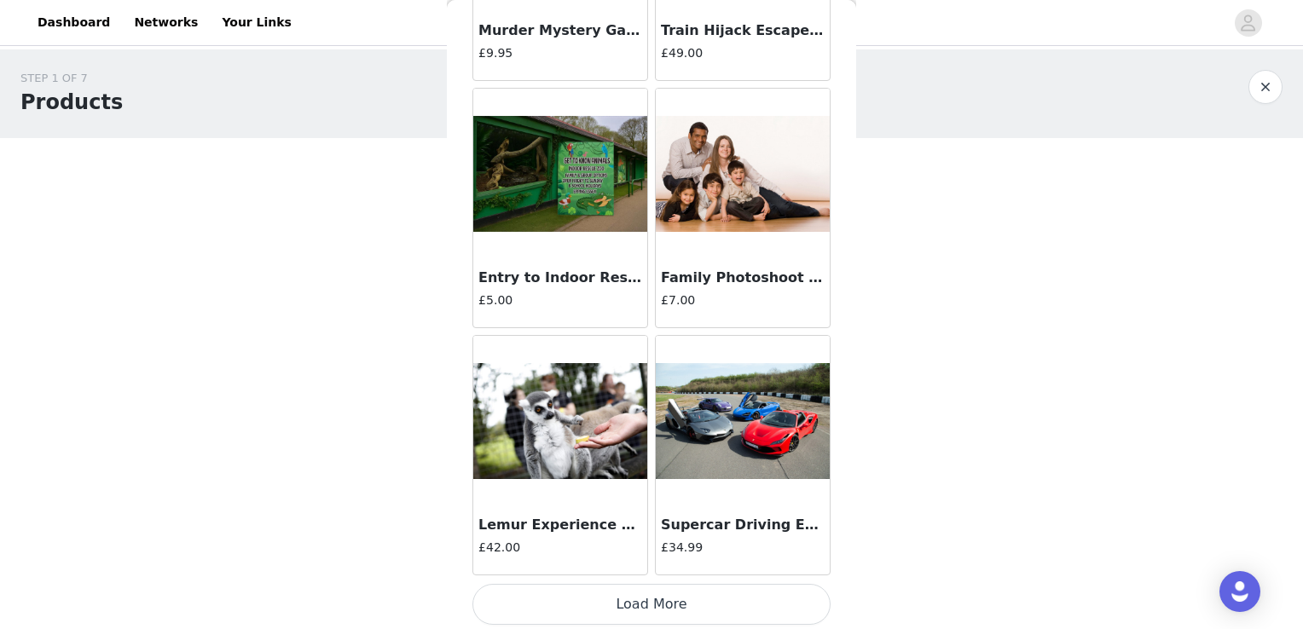
click at [704, 607] on button "Load More" at bounding box center [652, 604] width 358 height 41
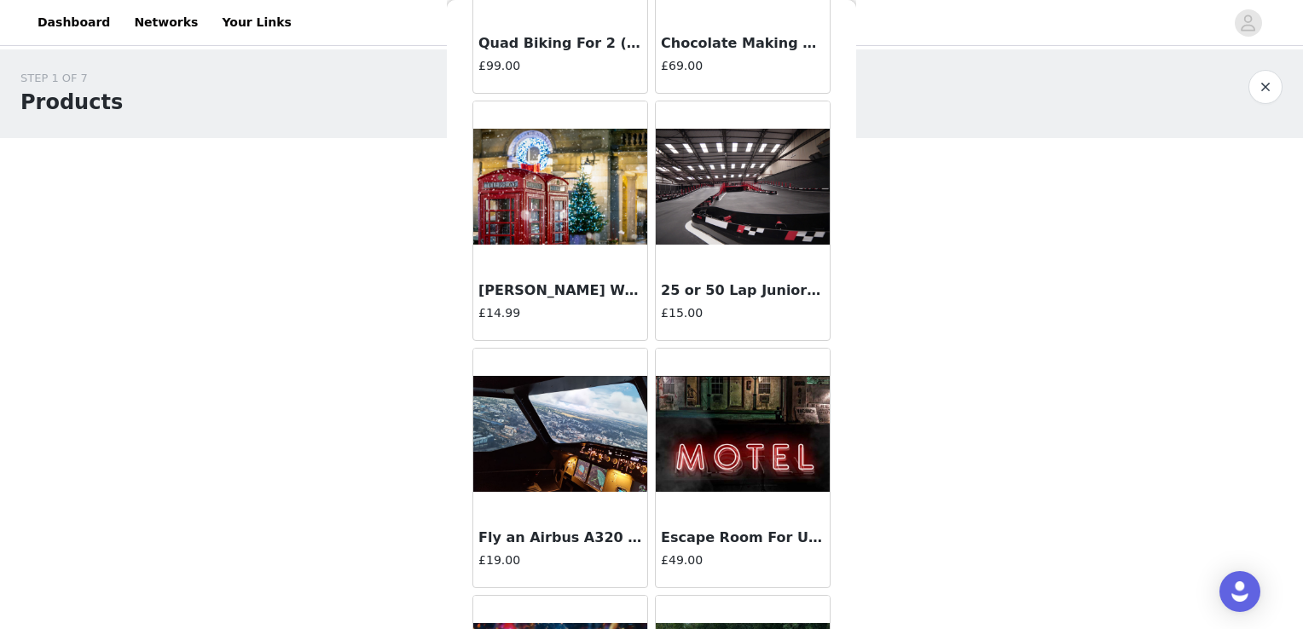
scroll to position [3085, 0]
